Goal: Transaction & Acquisition: Purchase product/service

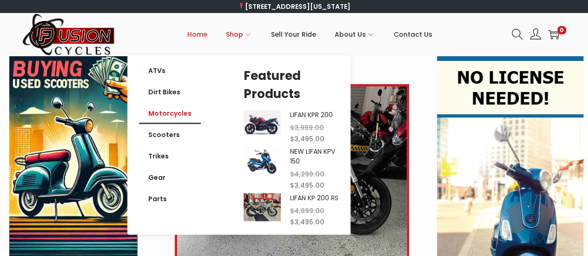
click at [166, 113] on link "Motorcycles" at bounding box center [170, 113] width 62 height 21
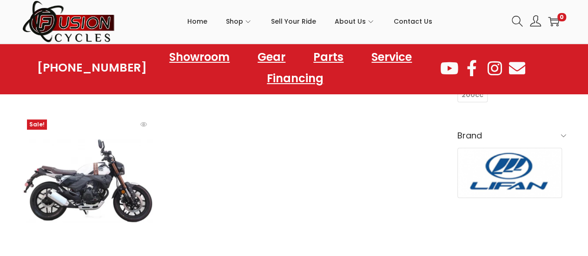
scroll to position [279, 0]
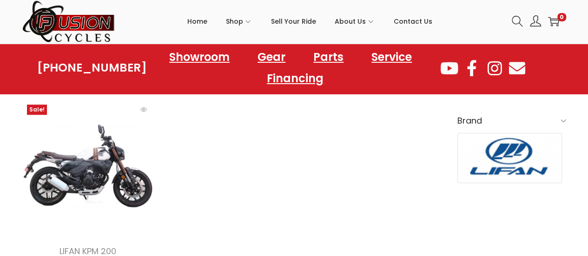
click at [67, 154] on img at bounding box center [87, 165] width 131 height 131
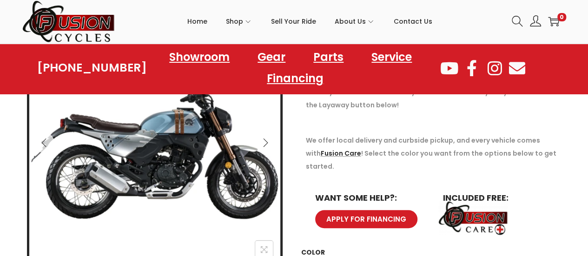
scroll to position [186, 0]
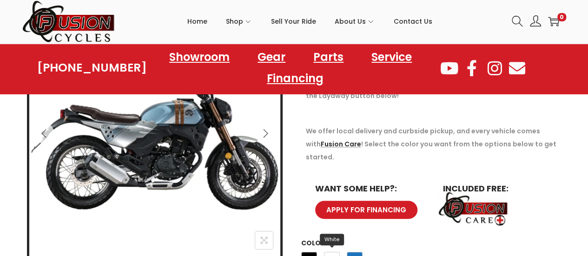
click at [332, 252] on span "White" at bounding box center [332, 260] width 16 height 16
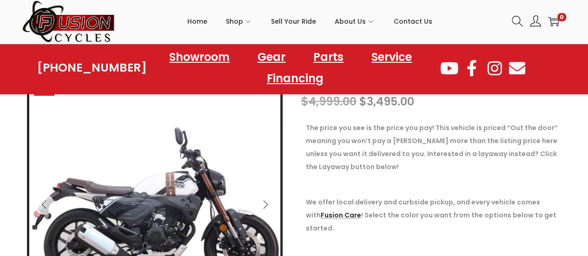
scroll to position [186, 0]
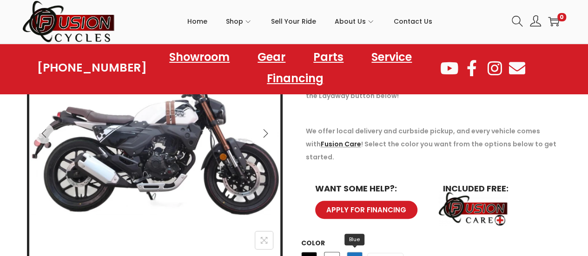
click at [356, 252] on span "Blue" at bounding box center [355, 260] width 16 height 16
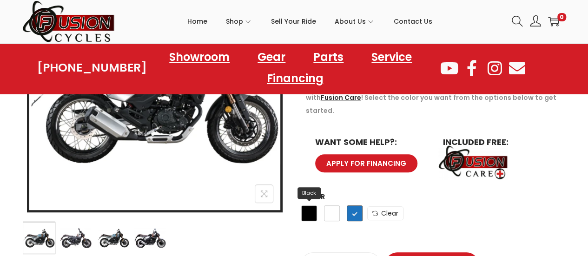
click at [307, 205] on span "Black" at bounding box center [309, 213] width 16 height 16
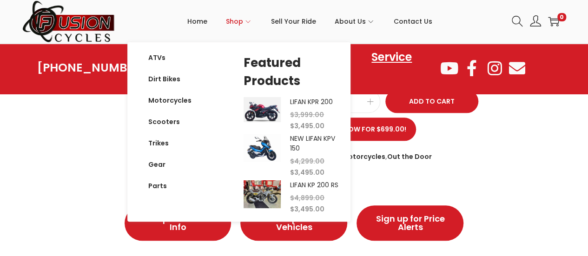
scroll to position [325, 0]
